Goal: Browse casually

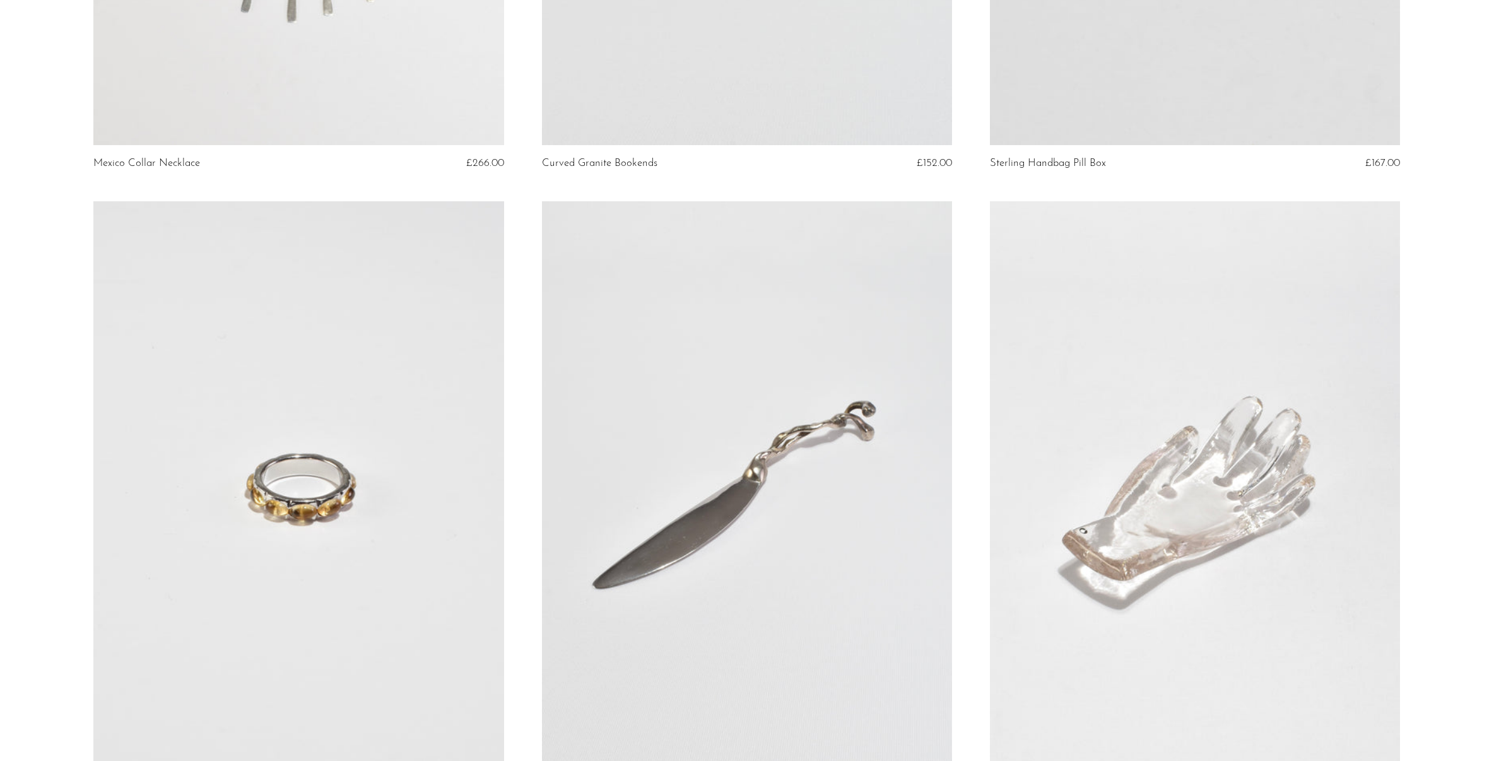
scroll to position [7117, 0]
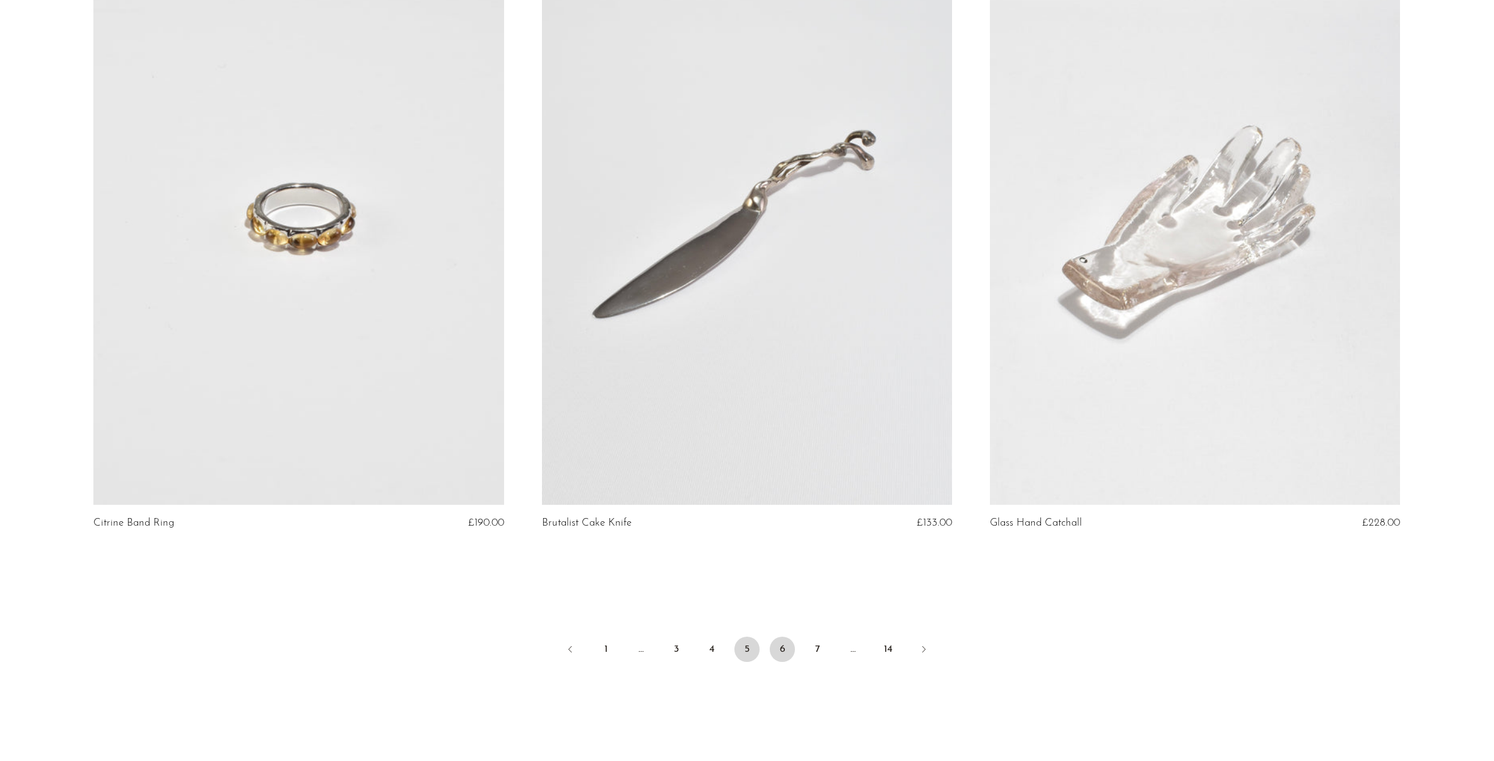
click at [784, 650] on link "6" at bounding box center [782, 649] width 25 height 25
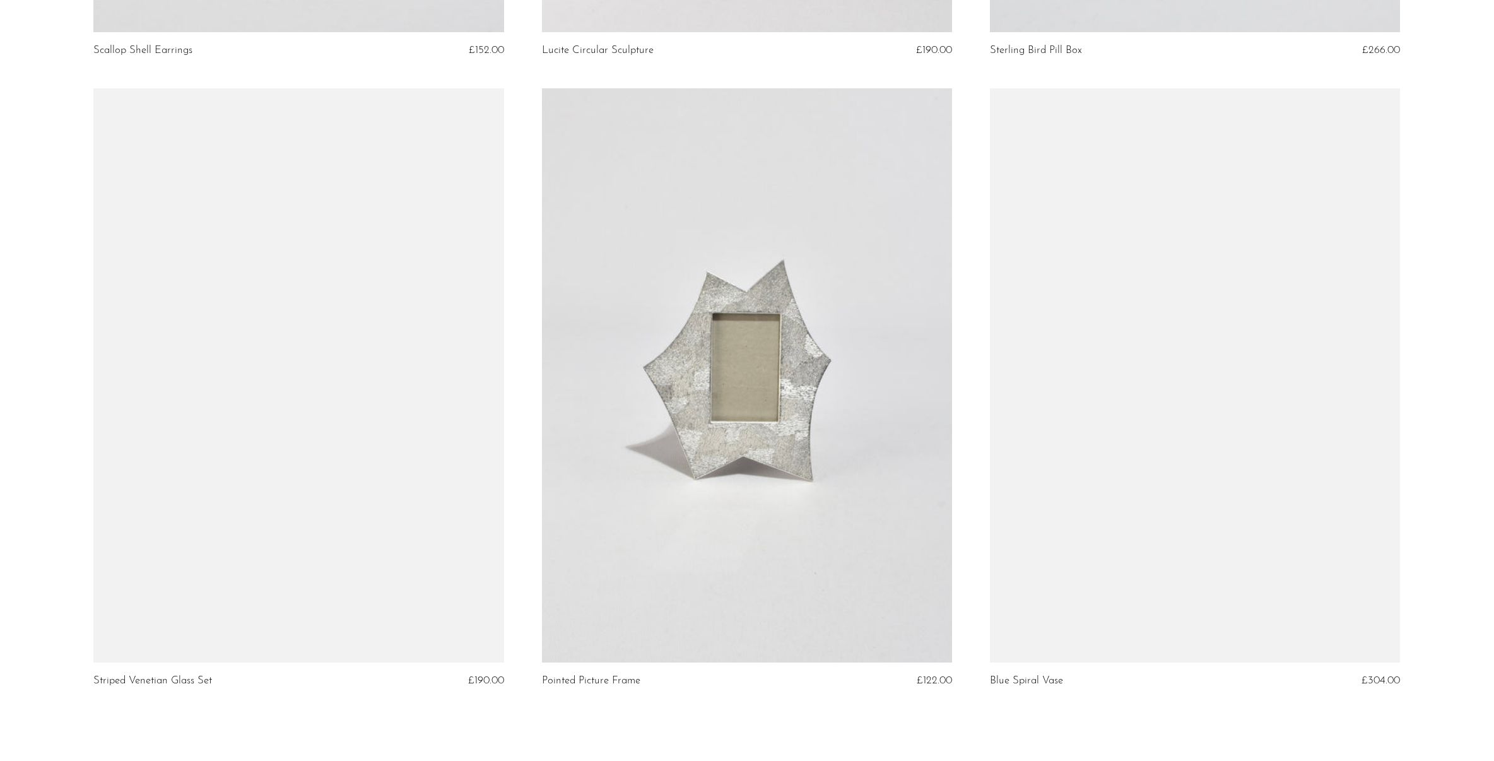
scroll to position [7211, 0]
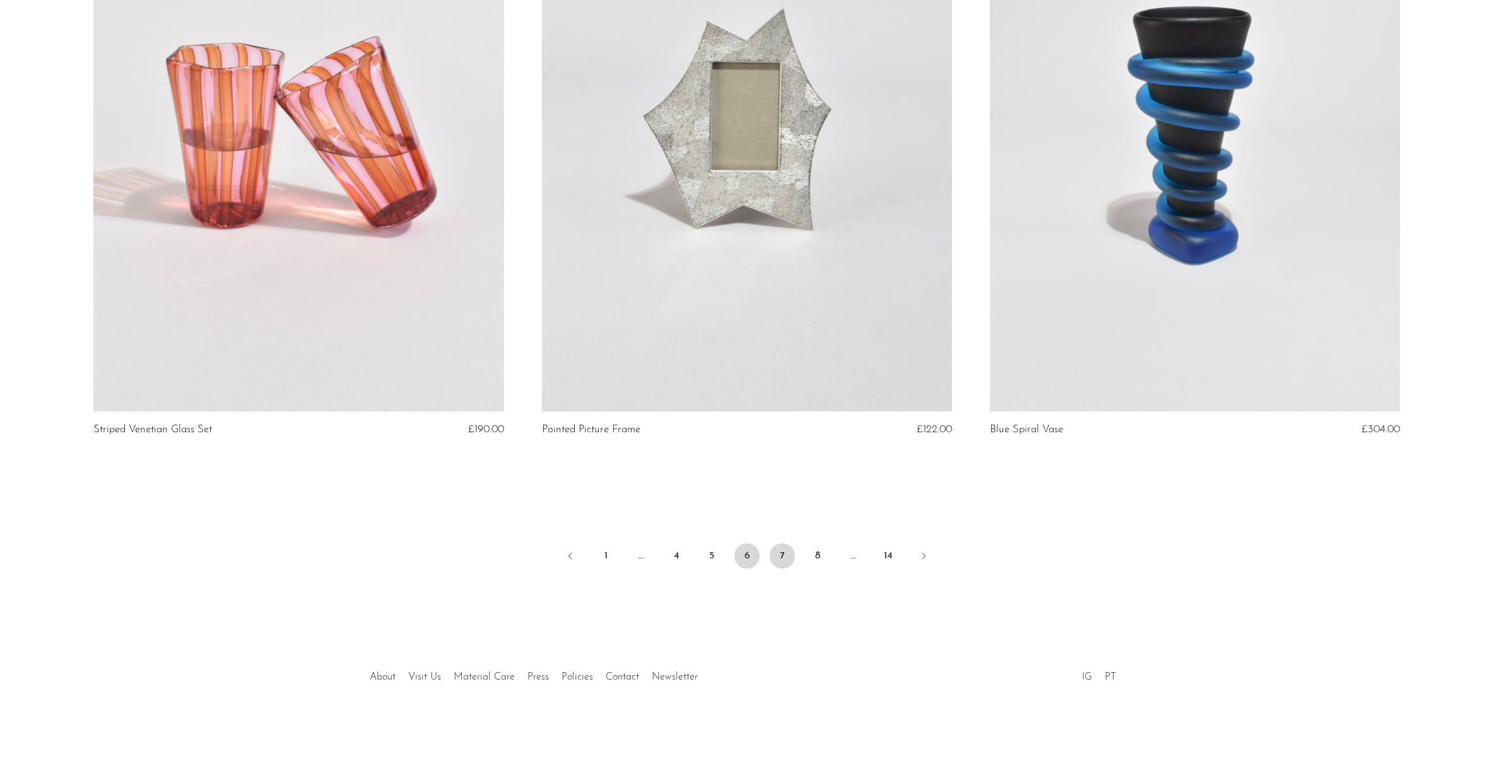
click at [784, 561] on link "7" at bounding box center [782, 555] width 25 height 25
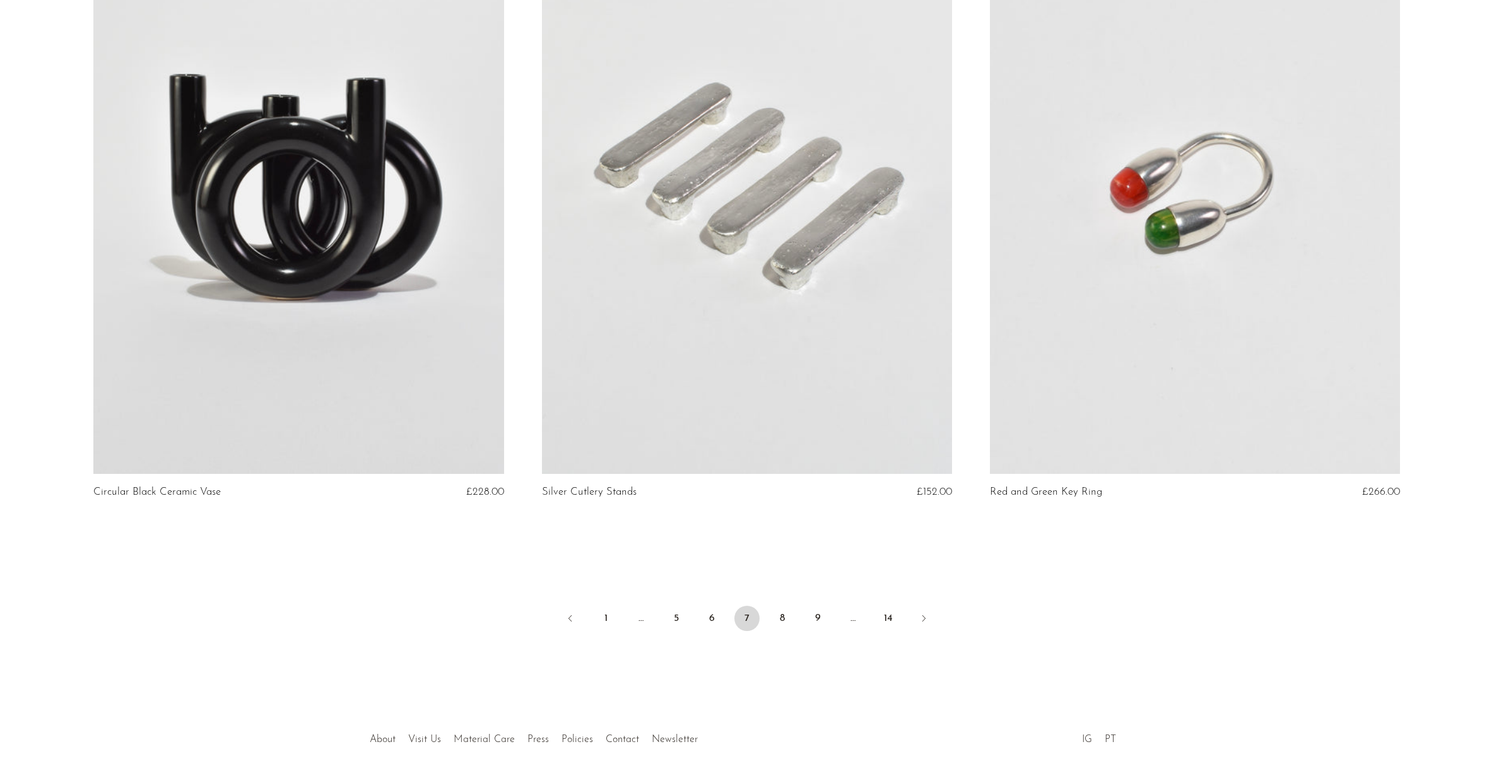
scroll to position [7211, 0]
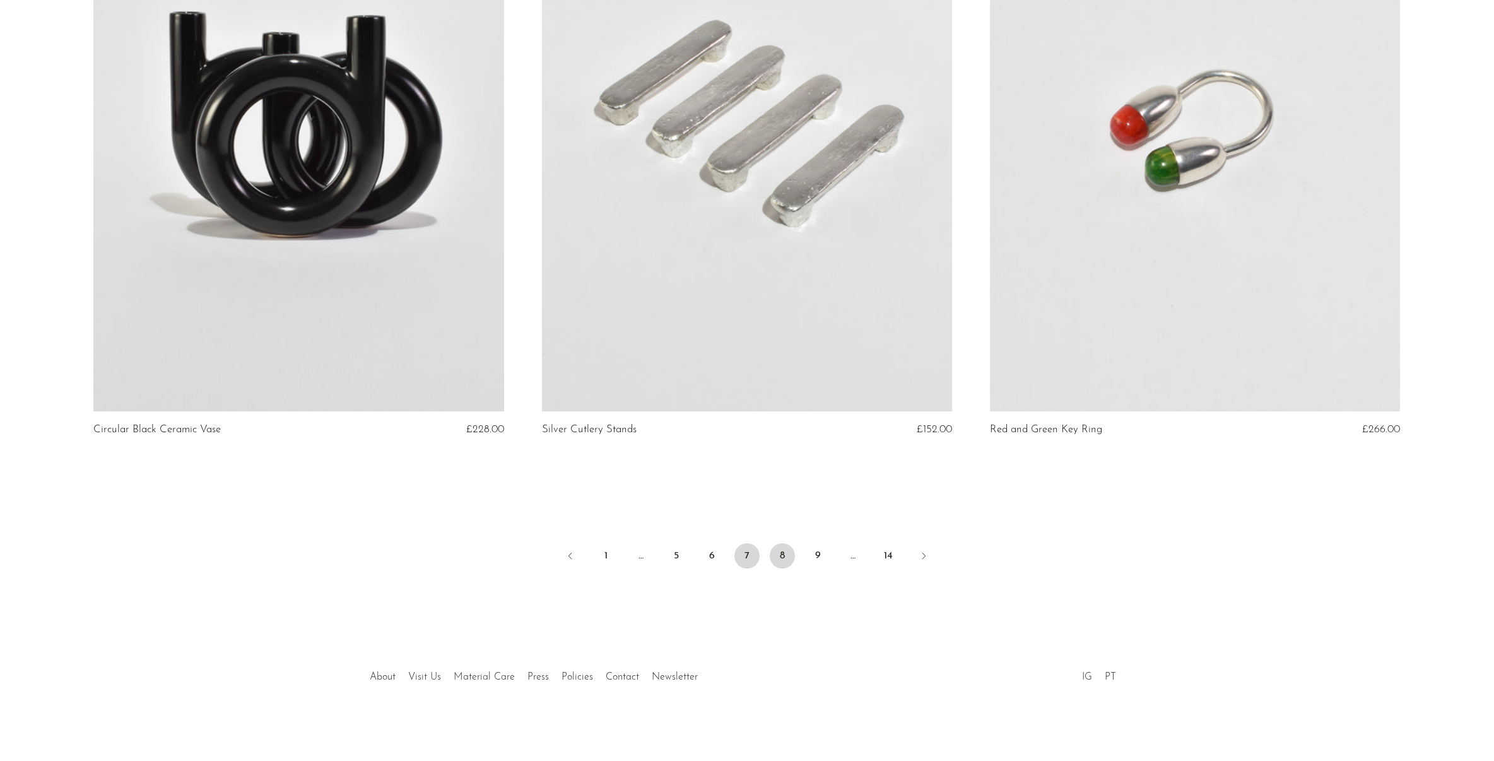
click at [778, 561] on link "8" at bounding box center [782, 555] width 25 height 25
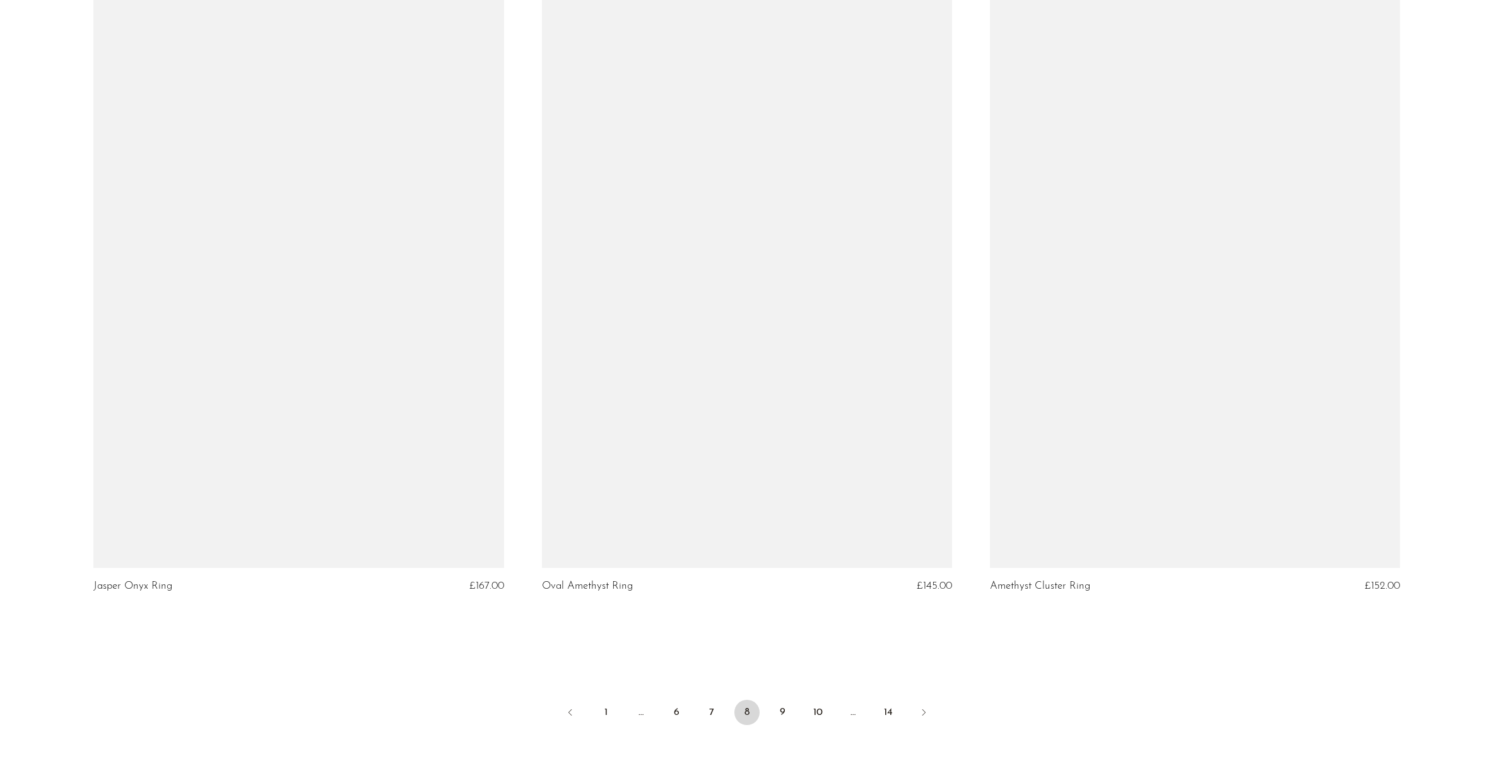
scroll to position [7063, 0]
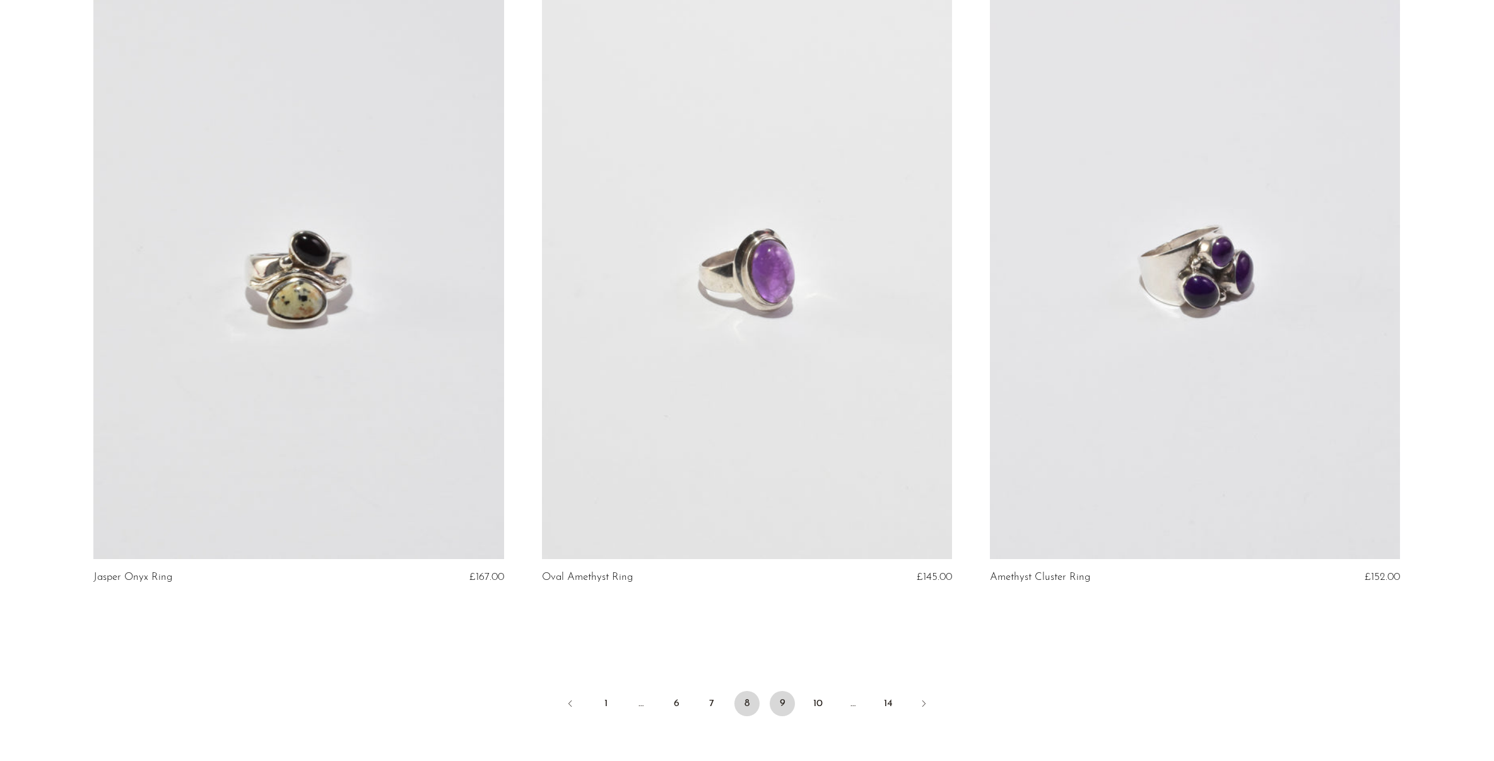
click at [778, 707] on link "9" at bounding box center [782, 703] width 25 height 25
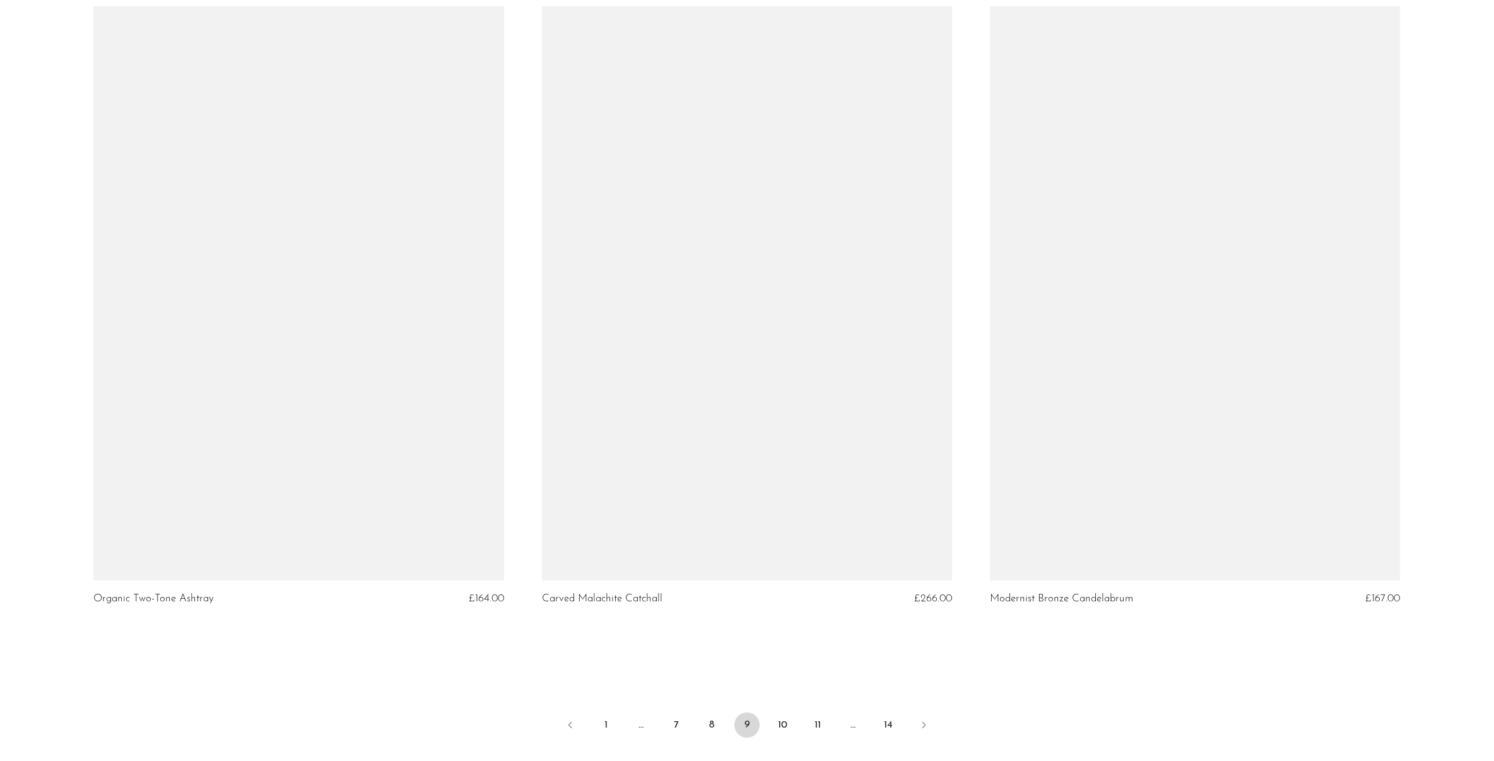
scroll to position [7086, 0]
